Goal: Information Seeking & Learning: Find specific page/section

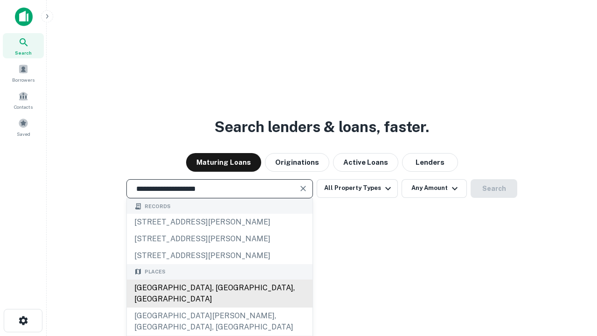
click at [221, 307] on div "[GEOGRAPHIC_DATA], [GEOGRAPHIC_DATA], [GEOGRAPHIC_DATA]" at bounding box center [220, 293] width 186 height 28
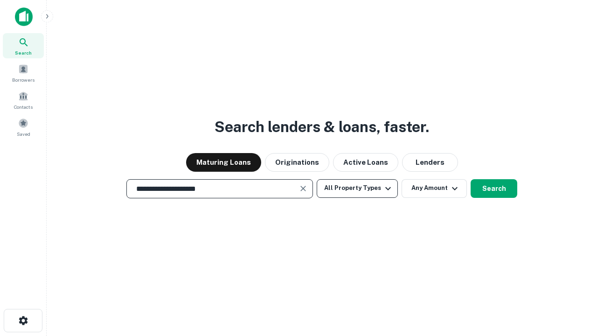
type input "**********"
click at [357, 188] on button "All Property Types" at bounding box center [357, 188] width 81 height 19
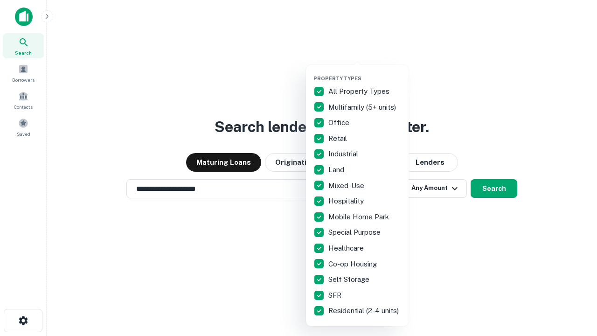
click at [365, 72] on button "button" at bounding box center [364, 72] width 103 height 0
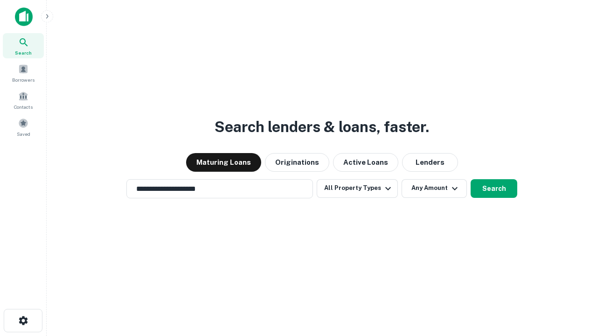
scroll to position [15, 0]
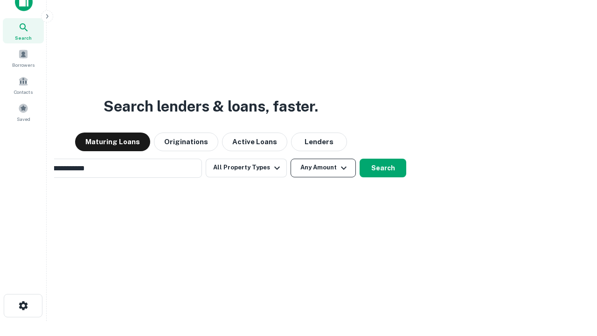
click at [290, 158] on button "Any Amount" at bounding box center [322, 167] width 65 height 19
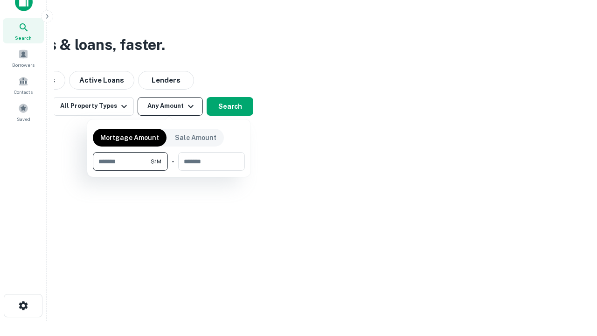
type input "*******"
click at [169, 171] on button "button" at bounding box center [169, 171] width 152 height 0
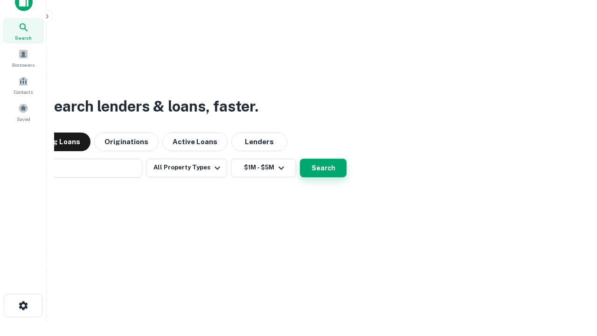
click at [300, 158] on button "Search" at bounding box center [323, 167] width 47 height 19
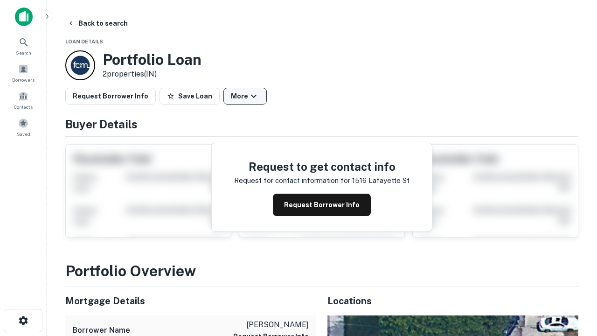
click at [236, 96] on button "More" at bounding box center [244, 96] width 43 height 17
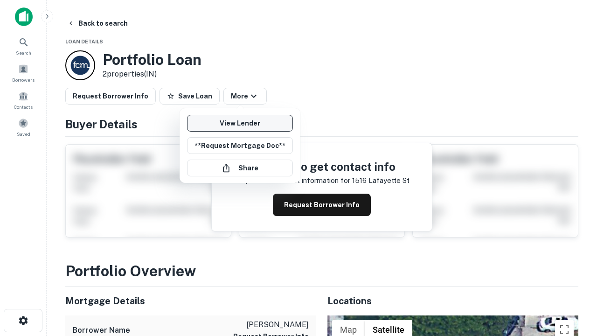
click at [236, 123] on link "View Lender" at bounding box center [240, 123] width 106 height 17
